Goal: Check status: Check status

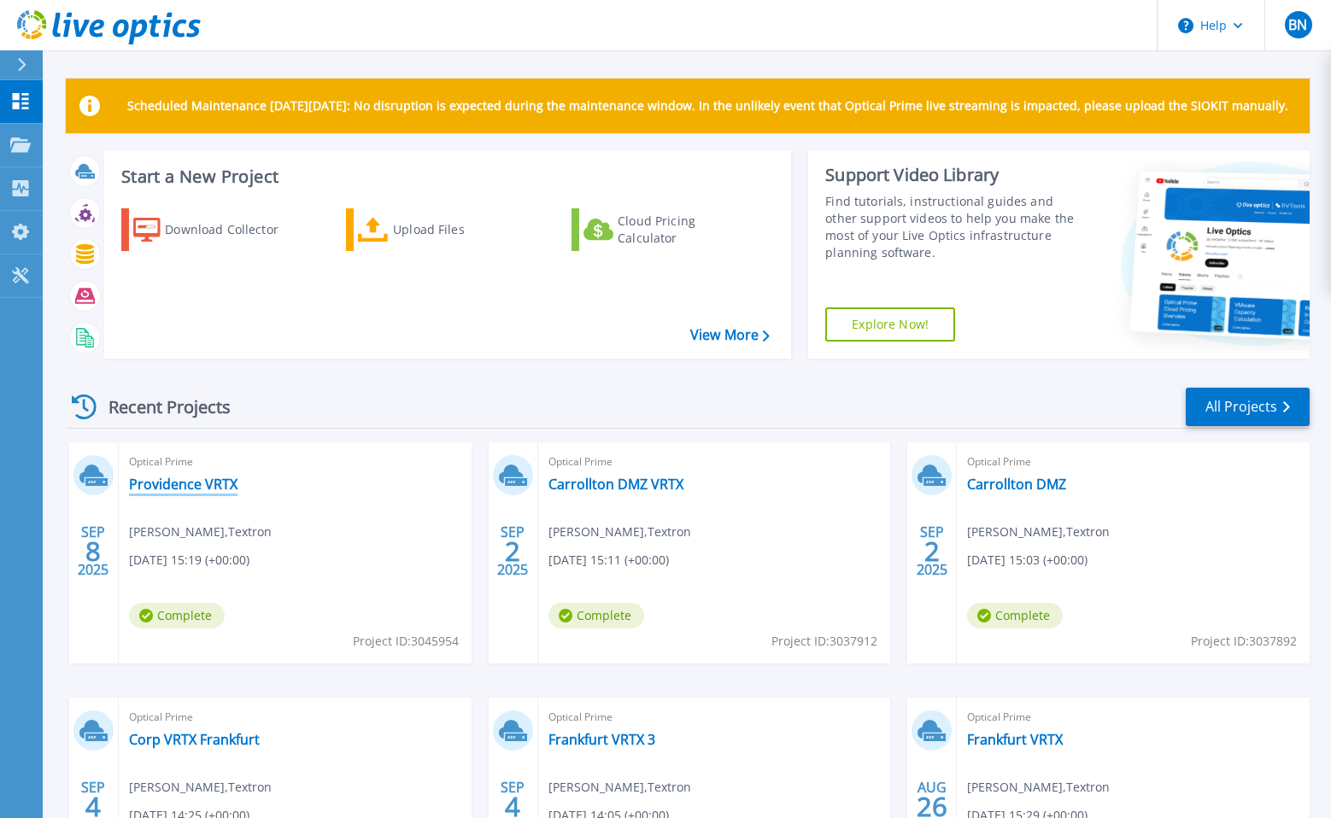
click at [229, 493] on link "Providence VRTX" at bounding box center [183, 484] width 108 height 17
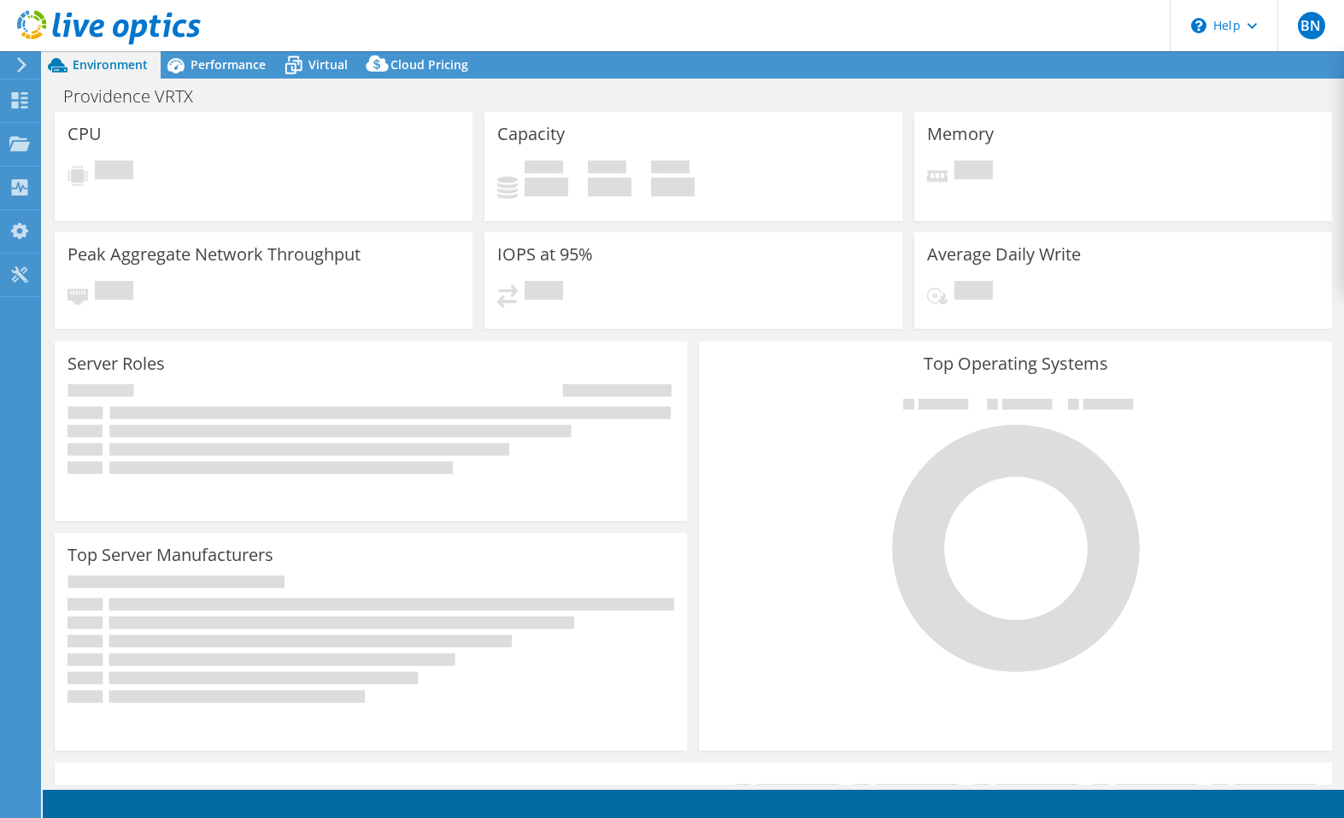
select select "USD"
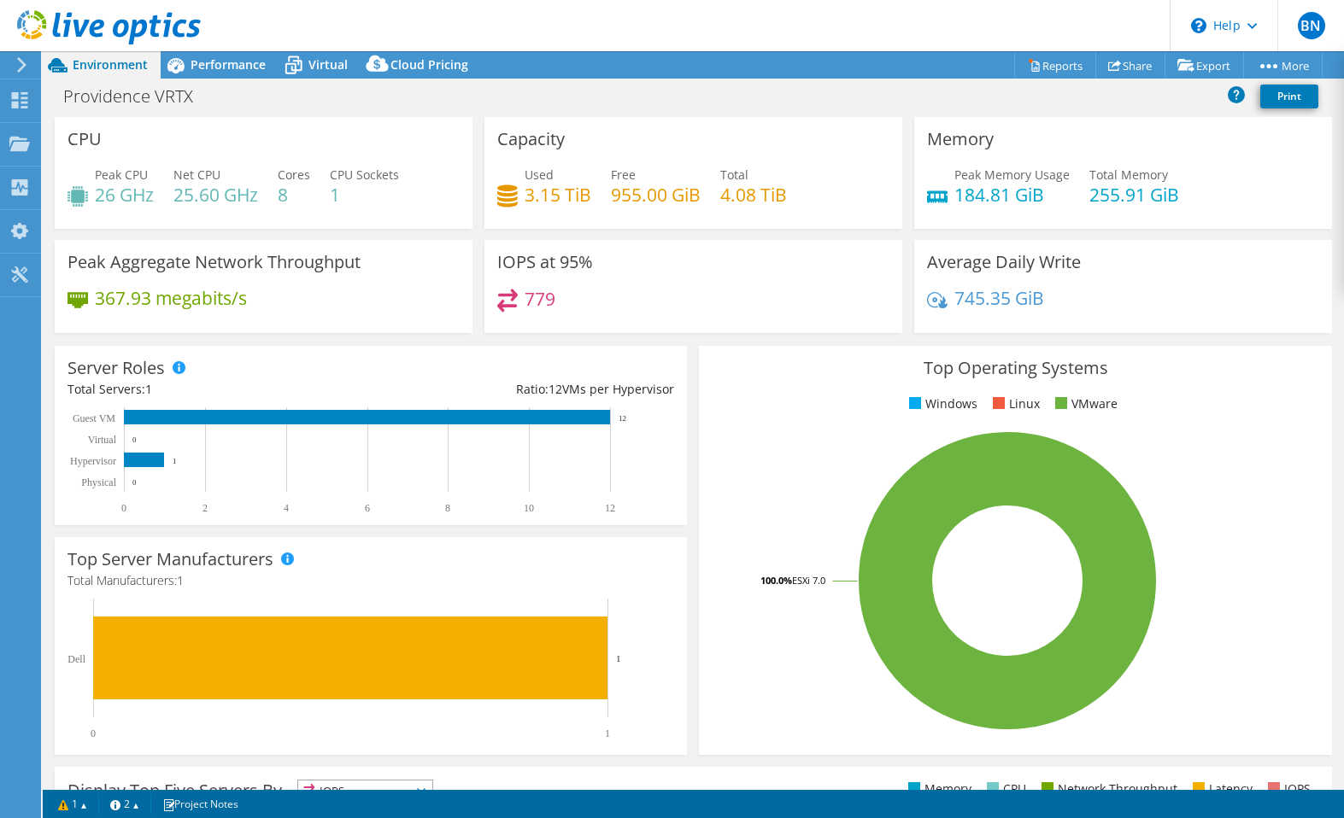
click at [726, 420] on div "Top Operating Systems Windows Linux VMware 100.0% ESXi 7.0" at bounding box center [1015, 550] width 632 height 409
click at [739, 82] on div "Providence VRTX Print" at bounding box center [693, 96] width 1301 height 32
click at [343, 111] on div "Providence VRTX Print" at bounding box center [693, 96] width 1301 height 32
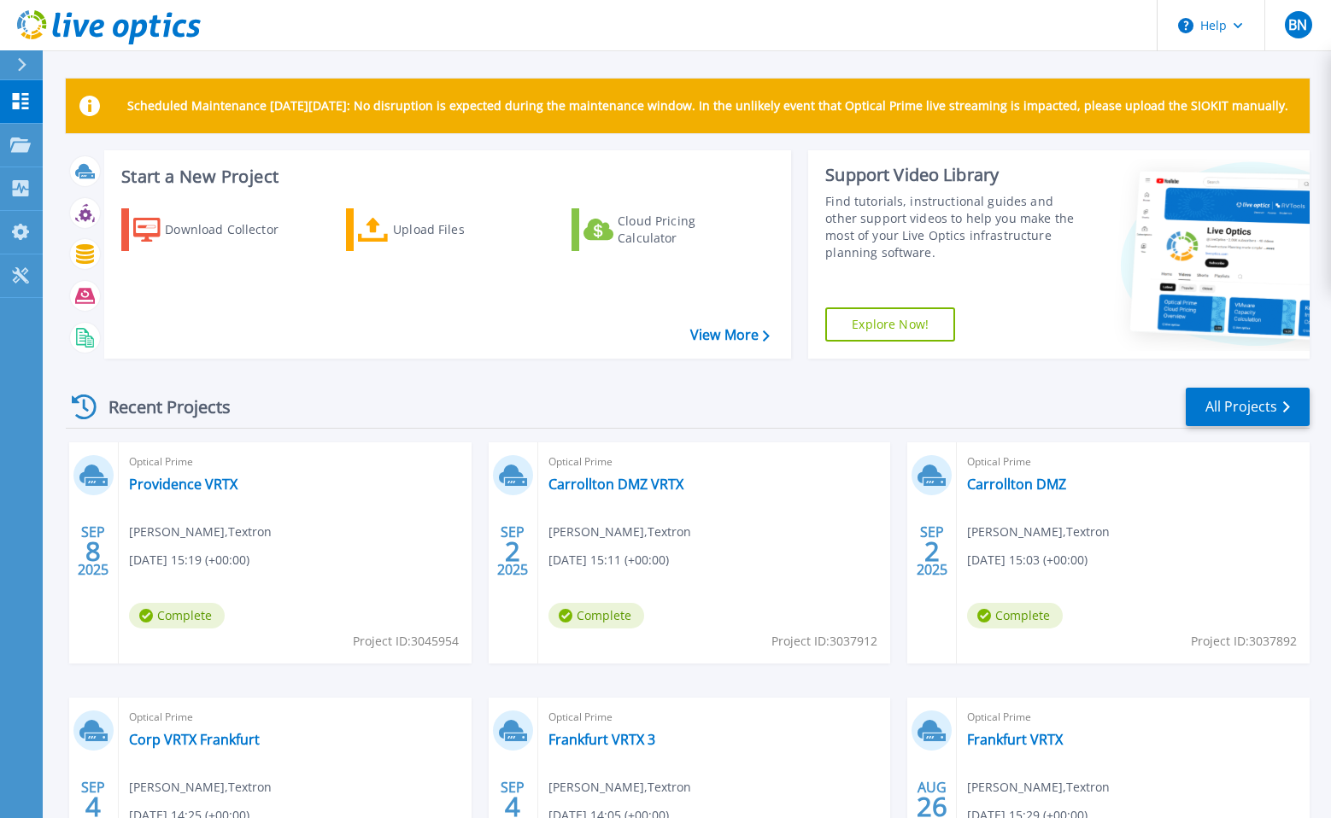
click at [682, 402] on div "Recent Projects All Projects" at bounding box center [688, 407] width 1244 height 43
